Goal: Information Seeking & Learning: Learn about a topic

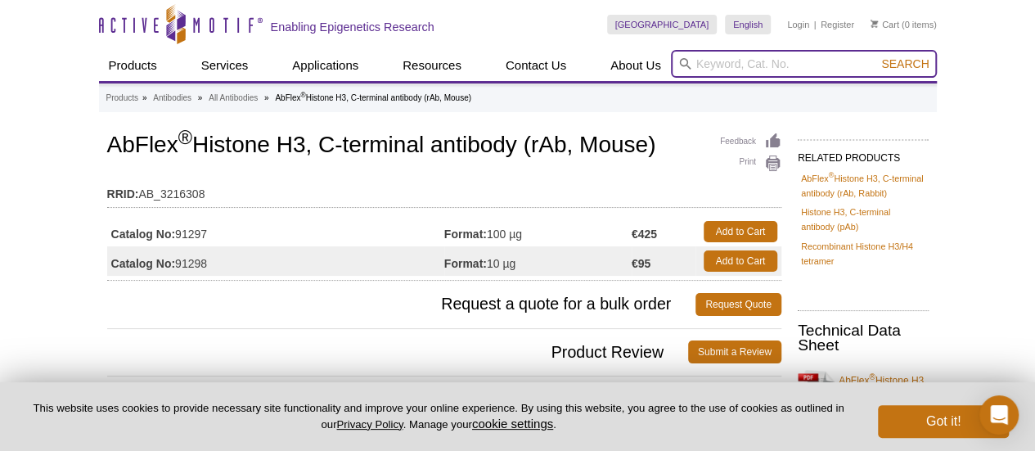
click at [804, 66] on input "search" at bounding box center [804, 64] width 266 height 28
paste input "39161"
type input "39161"
click at [876, 56] on button "Search" at bounding box center [904, 63] width 57 height 15
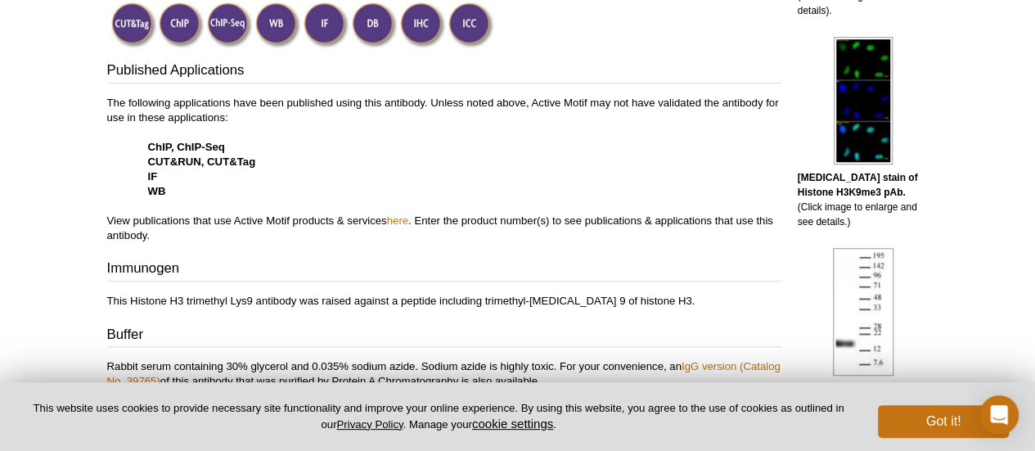
scroll to position [491, 0]
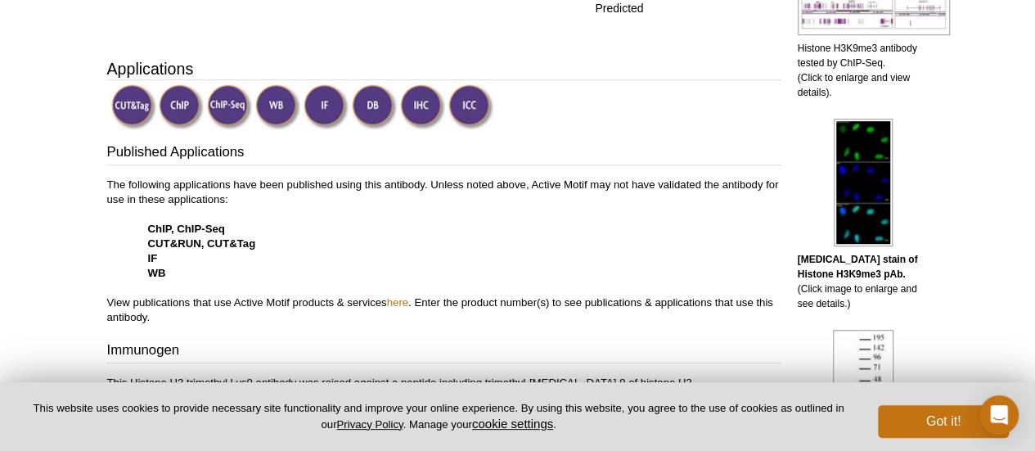
click at [322, 98] on img at bounding box center [326, 106] width 45 height 45
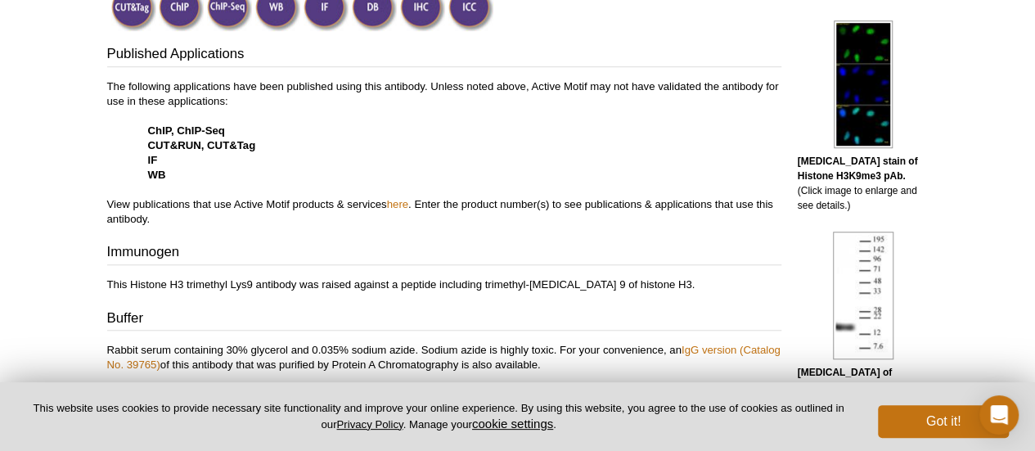
scroll to position [595, 0]
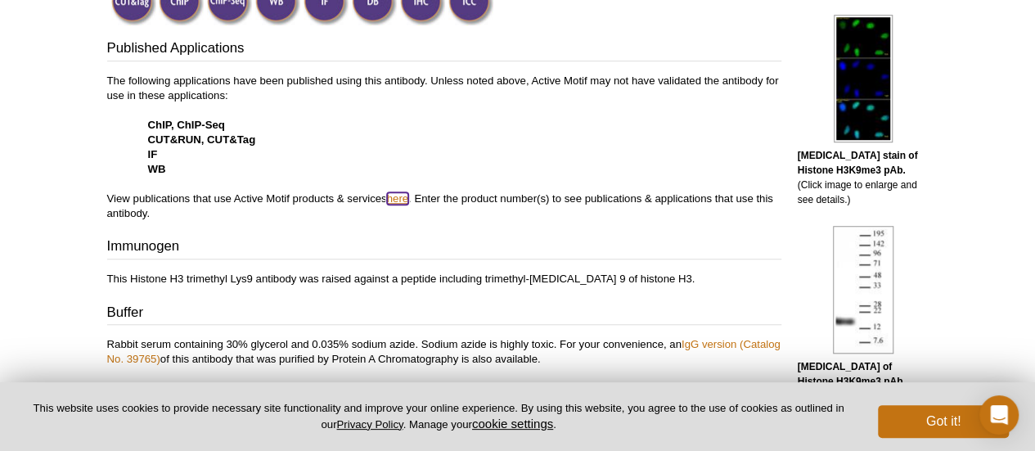
click at [408, 199] on link "here" at bounding box center [397, 198] width 21 height 12
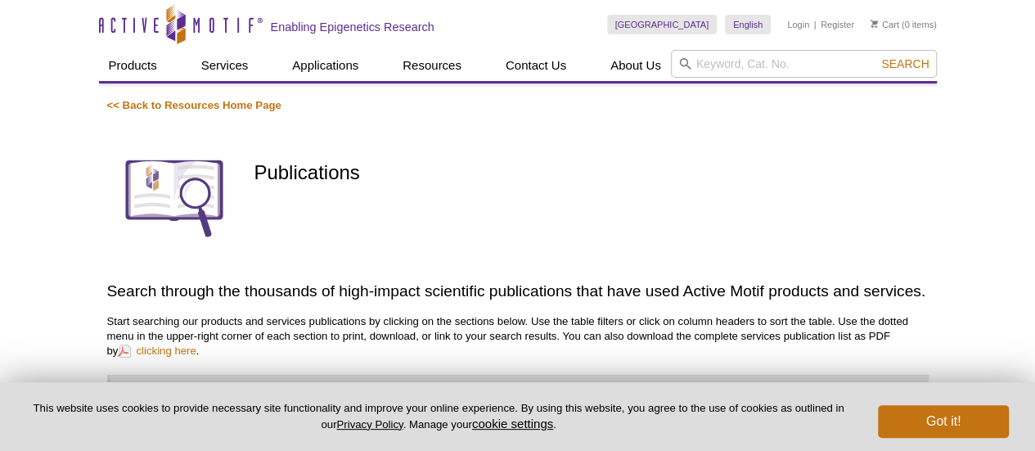
scroll to position [126, 0]
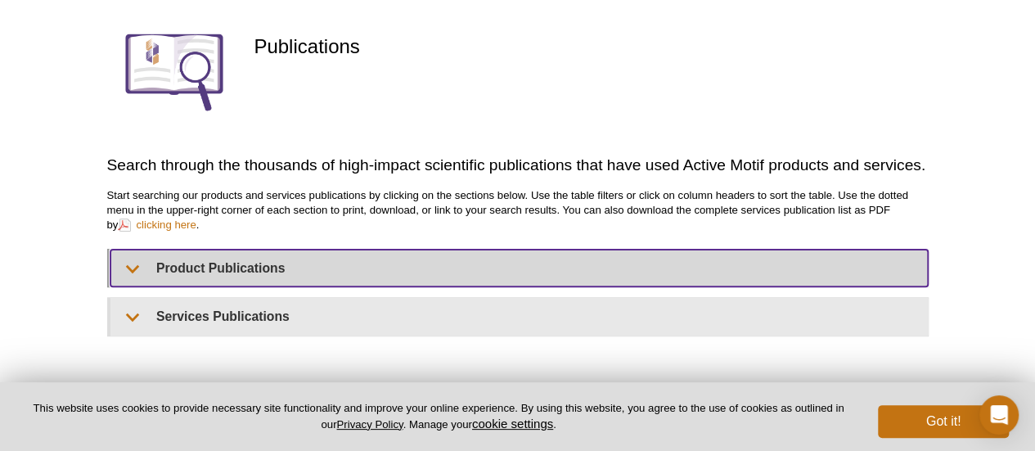
click at [312, 261] on summary "Product Publications" at bounding box center [519, 268] width 818 height 37
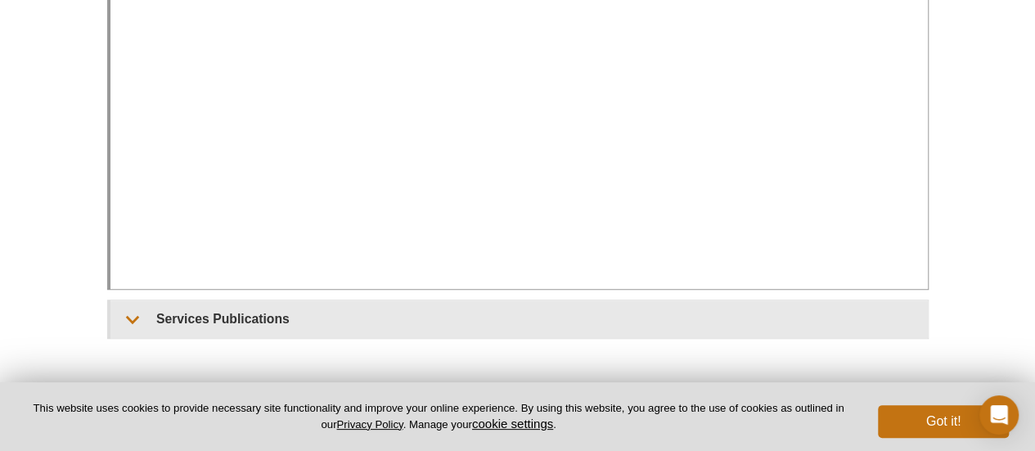
scroll to position [409, 0]
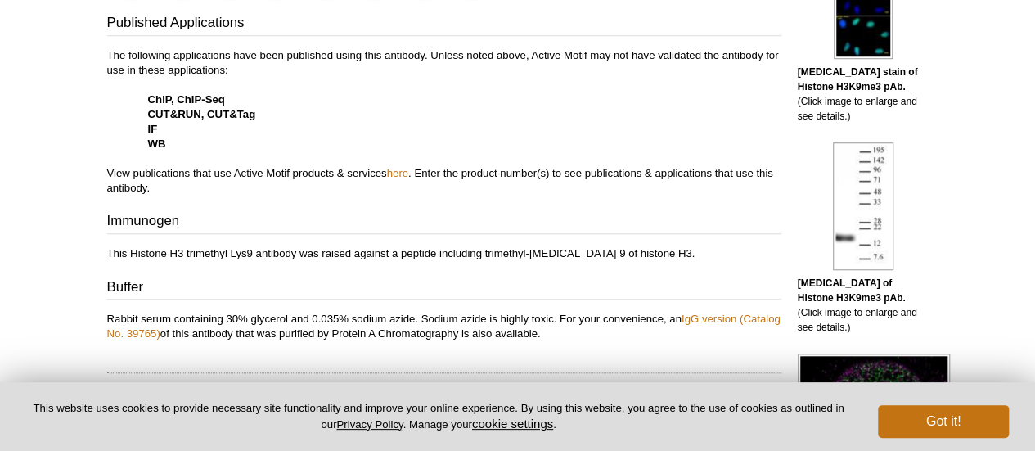
scroll to position [595, 0]
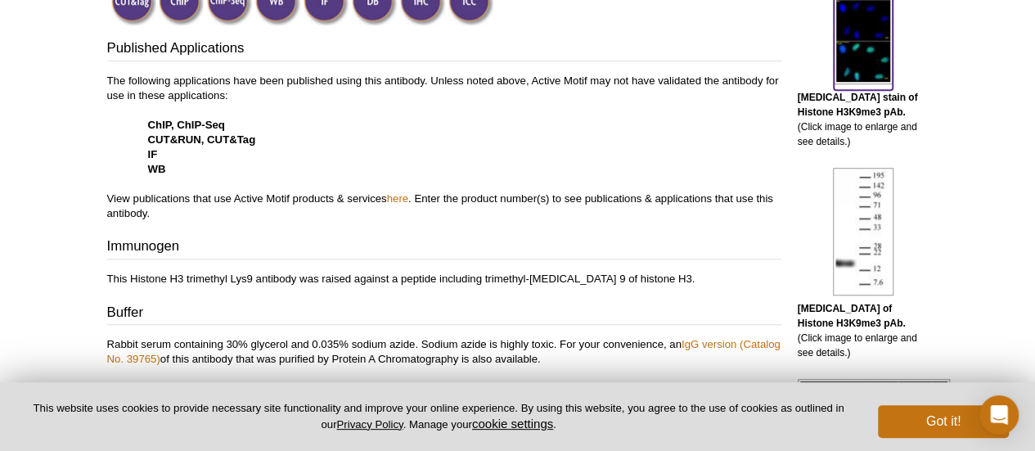
click at [861, 71] on img at bounding box center [863, 21] width 59 height 128
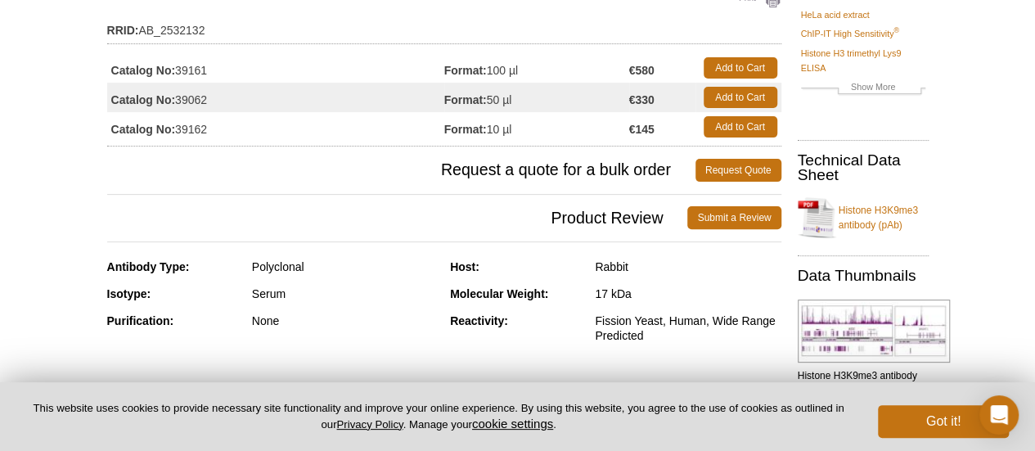
scroll to position [327, 0]
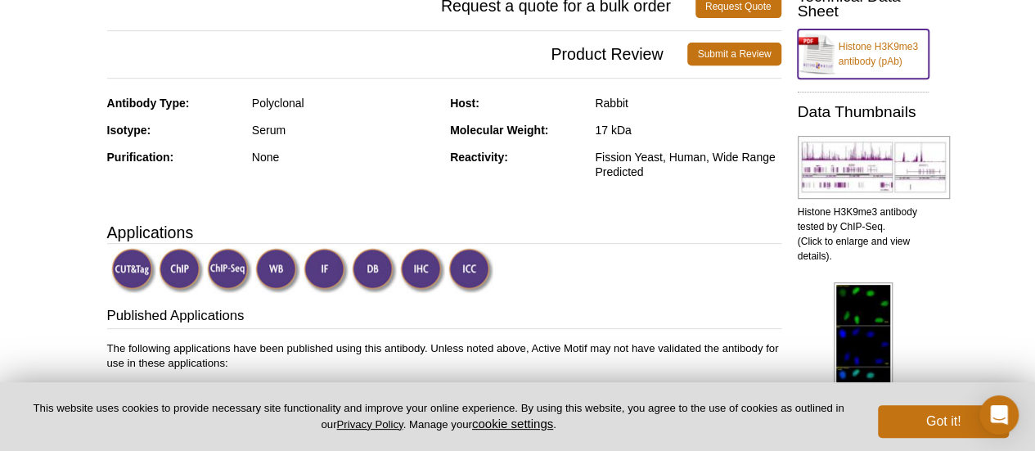
click at [876, 62] on link "Histone H3K9me3 antibody (pAb)" at bounding box center [863, 53] width 131 height 49
